Goal: Information Seeking & Learning: Compare options

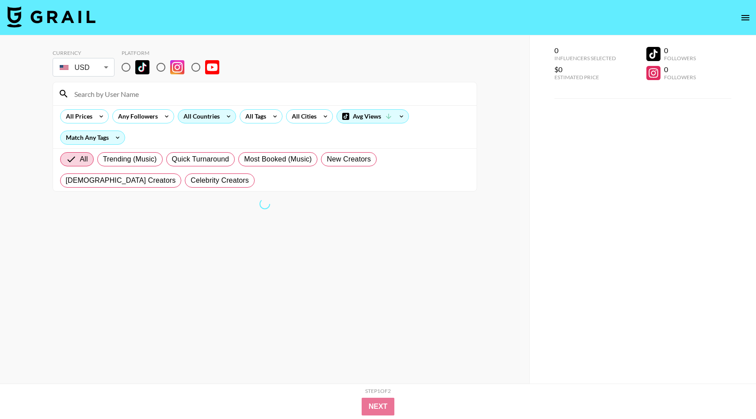
click at [225, 116] on icon at bounding box center [229, 116] width 14 height 13
click at [127, 65] on input "radio" at bounding box center [126, 67] width 19 height 19
radio input "true"
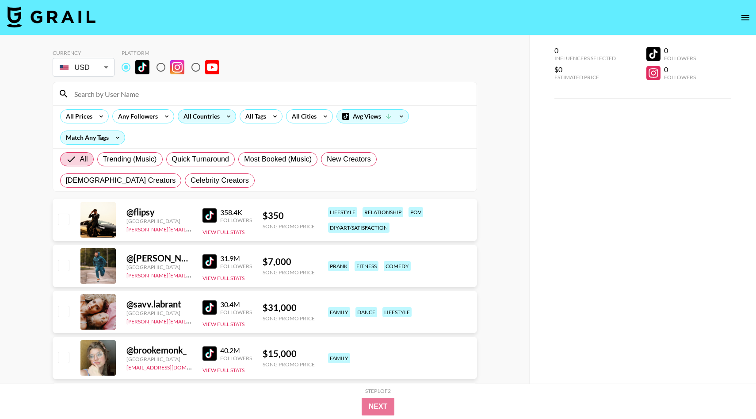
click at [193, 114] on div "All Countries" at bounding box center [199, 116] width 43 height 13
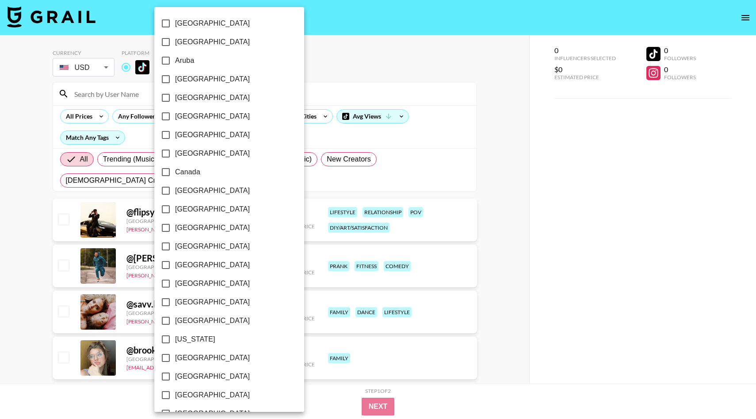
click at [196, 134] on span "[GEOGRAPHIC_DATA]" at bounding box center [212, 135] width 75 height 11
click at [175, 134] on input "[GEOGRAPHIC_DATA]" at bounding box center [166, 135] width 19 height 19
checkbox input "true"
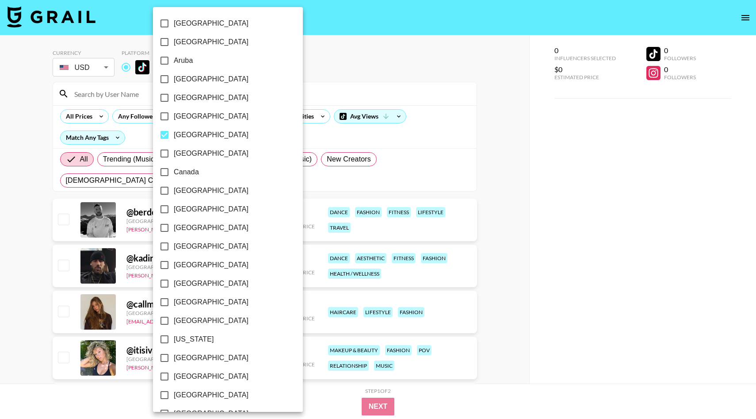
click at [342, 66] on div at bounding box center [378, 209] width 756 height 419
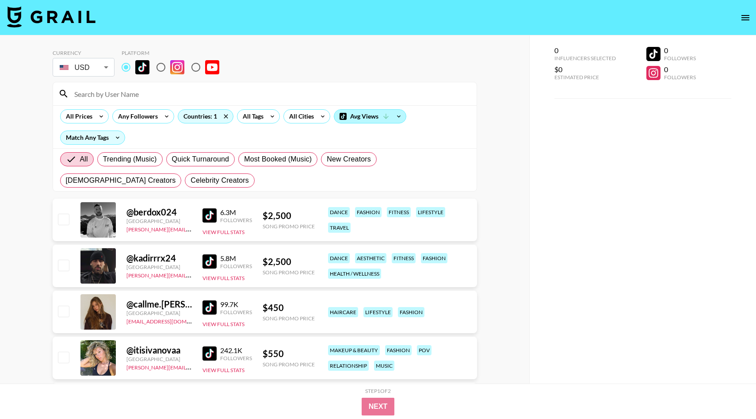
click at [379, 118] on div "Avg Views" at bounding box center [370, 116] width 72 height 13
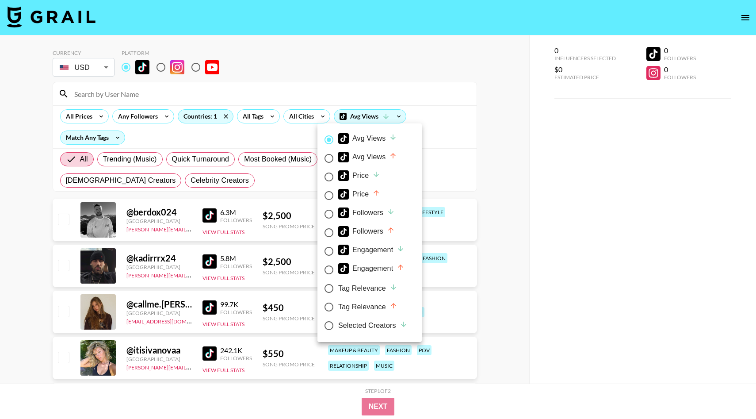
click at [380, 160] on div "Avg Views" at bounding box center [367, 157] width 59 height 11
click at [338, 160] on input "Avg Views" at bounding box center [329, 158] width 19 height 19
radio input "true"
radio input "false"
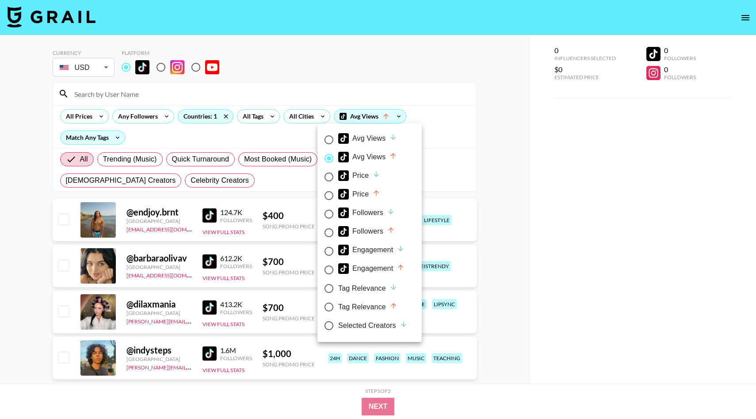
click at [219, 184] on div at bounding box center [378, 209] width 756 height 419
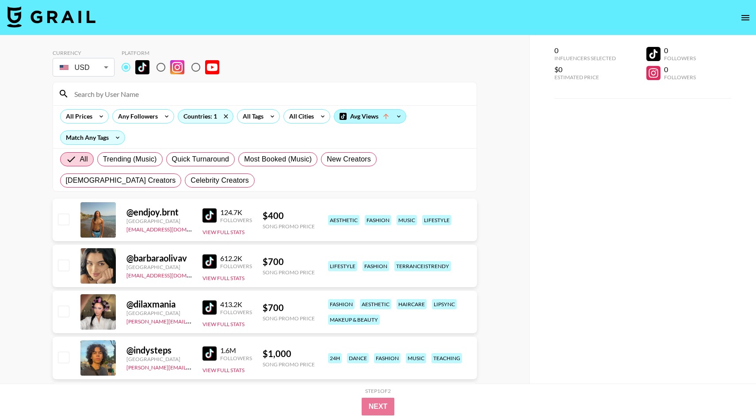
click at [348, 122] on div "Avg Views" at bounding box center [370, 116] width 72 height 13
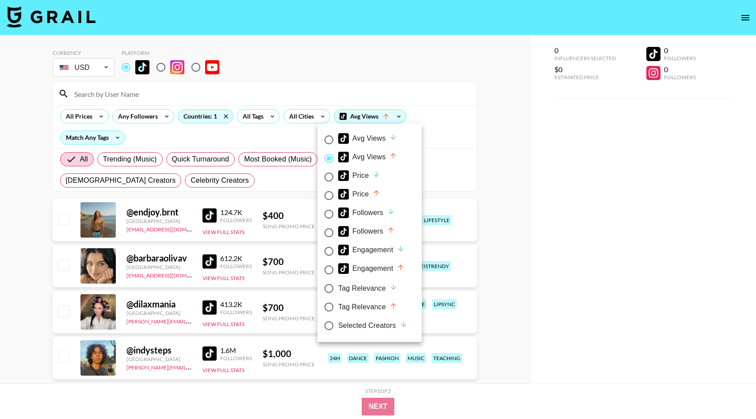
click at [368, 181] on span "Price" at bounding box center [359, 177] width 42 height 14
click at [338, 181] on input "Price" at bounding box center [329, 177] width 19 height 19
radio input "true"
radio input "false"
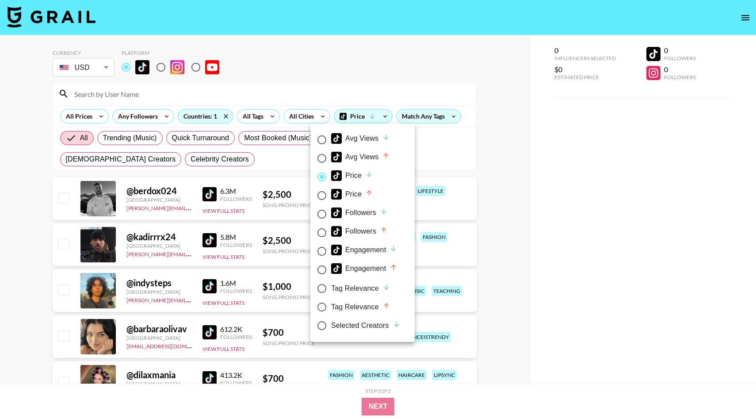
click at [356, 190] on div "Price" at bounding box center [352, 194] width 42 height 11
click at [331, 190] on input "Price" at bounding box center [322, 195] width 19 height 19
radio input "true"
radio input "false"
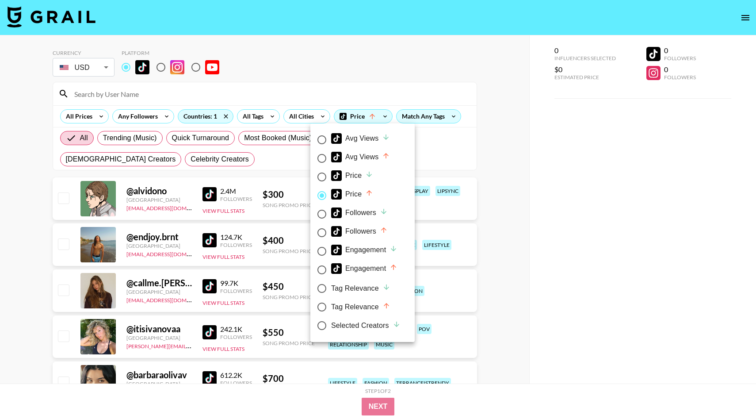
click at [277, 162] on div at bounding box center [378, 209] width 756 height 419
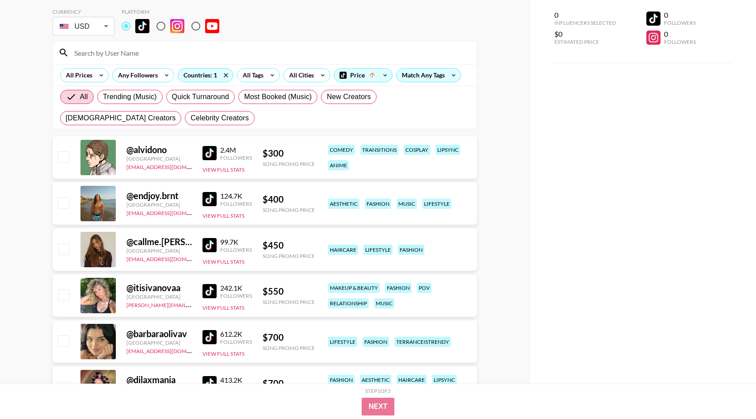
scroll to position [42, 0]
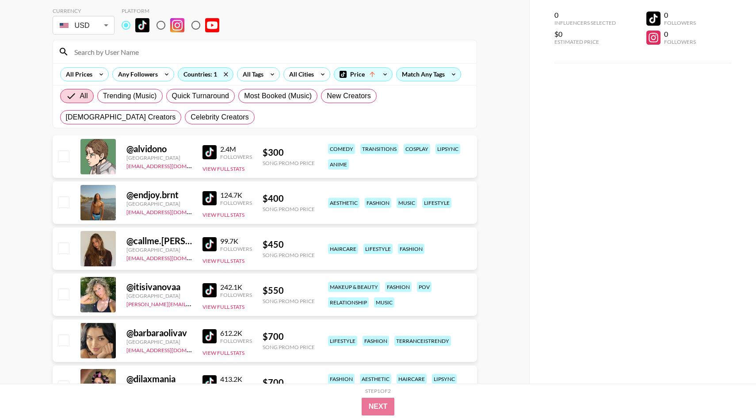
click at [204, 197] on img at bounding box center [210, 198] width 14 height 14
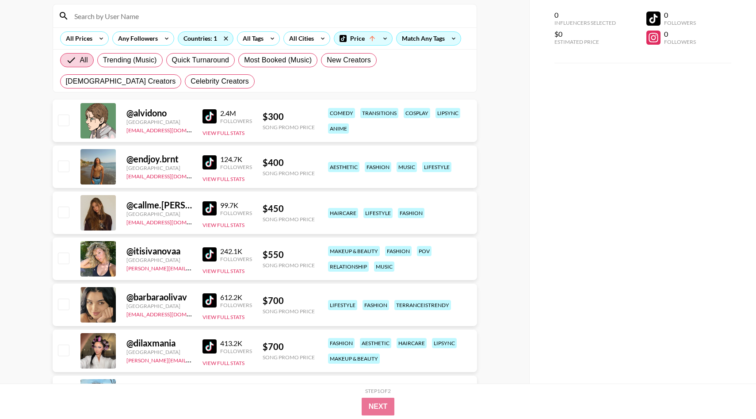
scroll to position [79, 0]
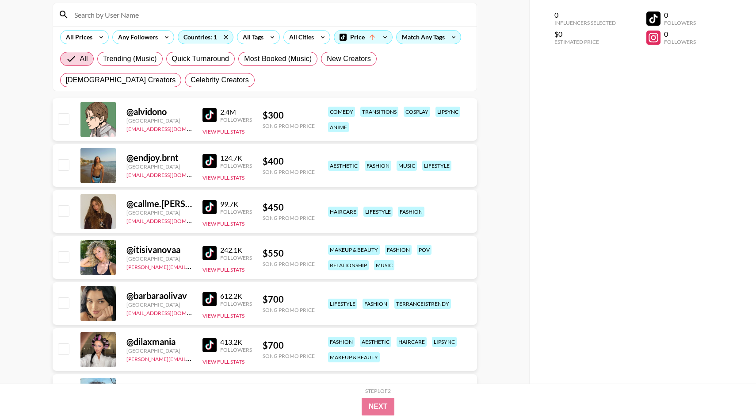
click at [212, 208] on img at bounding box center [210, 207] width 14 height 14
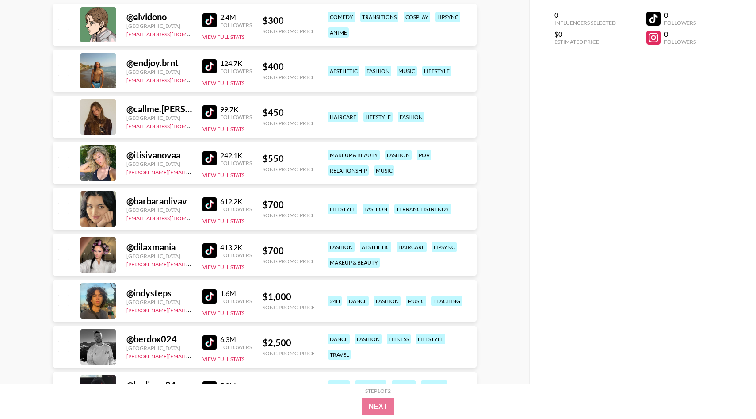
scroll to position [175, 0]
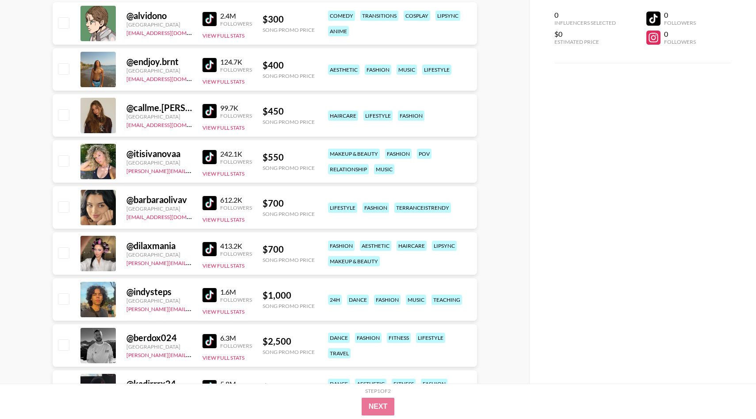
click at [199, 157] on div "@ itisivanovaa [GEOGRAPHIC_DATA] [PERSON_NAME][EMAIL_ADDRESS][DOMAIN_NAME] 242.…" at bounding box center [265, 161] width 425 height 42
click at [207, 157] on img at bounding box center [210, 157] width 14 height 14
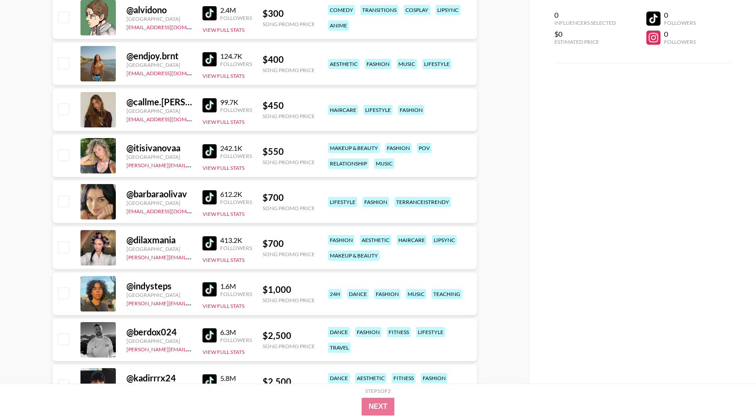
scroll to position [181, 0]
click at [206, 192] on img at bounding box center [210, 197] width 14 height 14
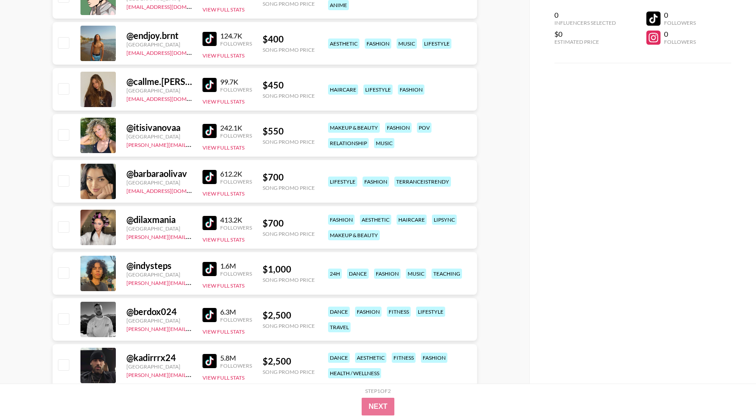
scroll to position [229, 0]
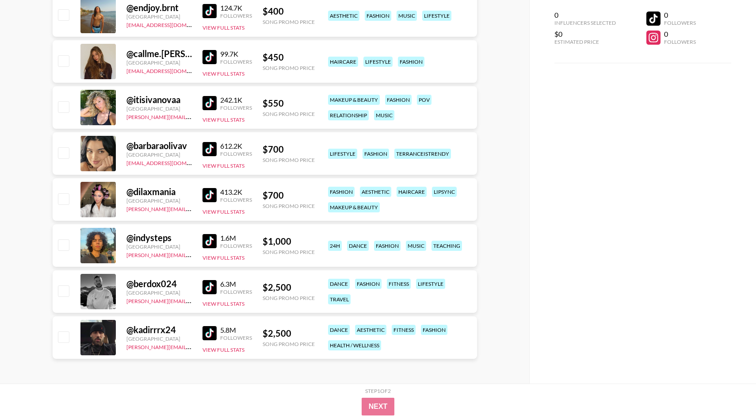
click at [204, 285] on img at bounding box center [210, 287] width 14 height 14
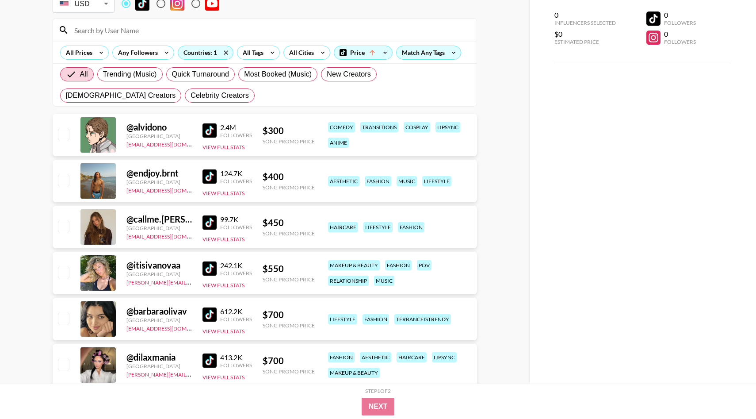
scroll to position [0, 0]
